Goal: Task Accomplishment & Management: Use online tool/utility

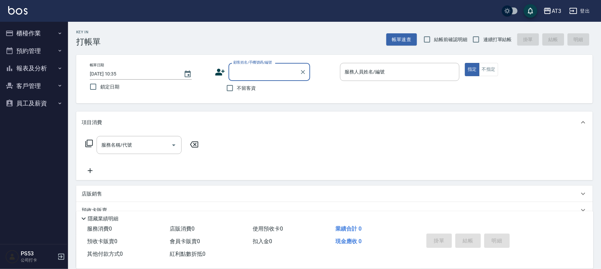
click at [32, 34] on button "櫃檯作業" at bounding box center [34, 33] width 63 height 18
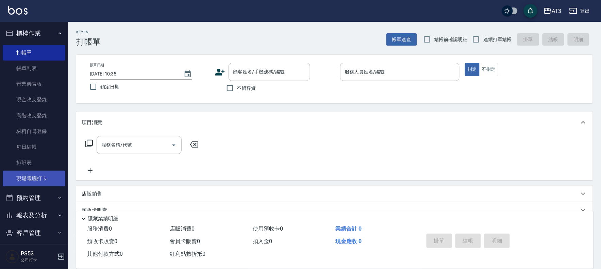
click at [31, 177] on link "現場電腦打卡" at bounding box center [34, 179] width 63 height 16
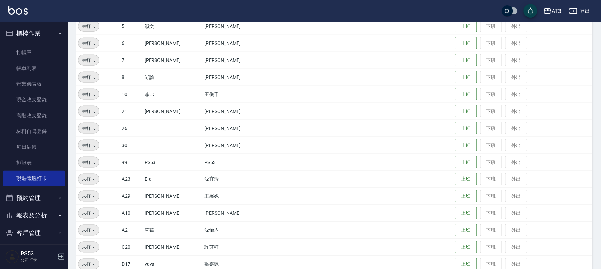
scroll to position [223, 0]
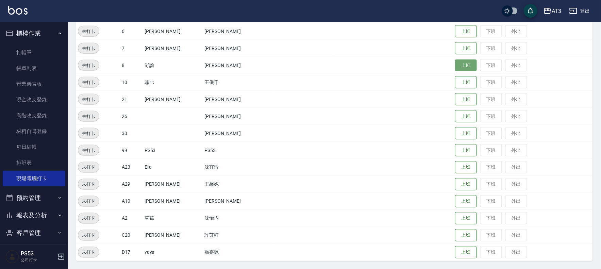
click at [455, 63] on button "上班" at bounding box center [466, 66] width 22 height 12
